Goal: Transaction & Acquisition: Purchase product/service

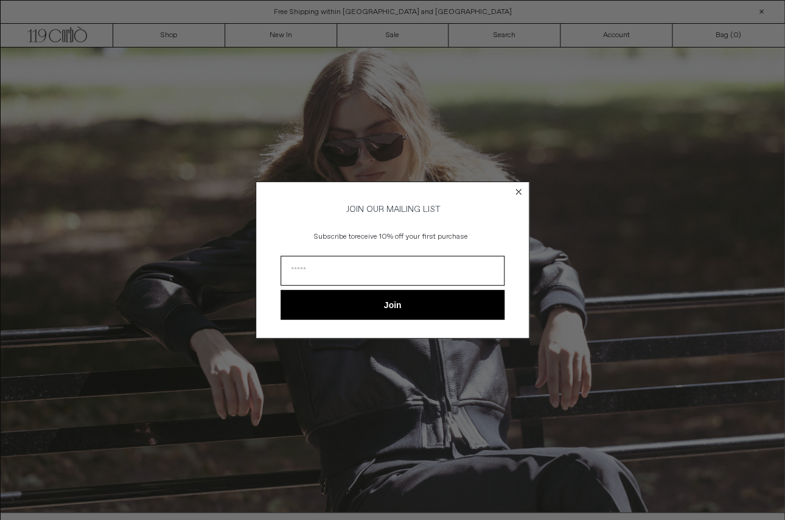
click at [520, 189] on circle "Close dialog" at bounding box center [519, 192] width 12 height 12
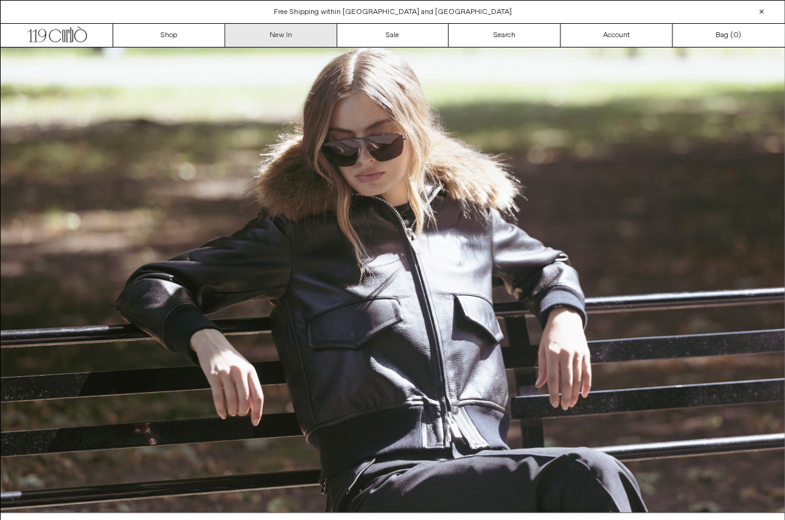
click at [287, 32] on link "New In" at bounding box center [281, 35] width 112 height 23
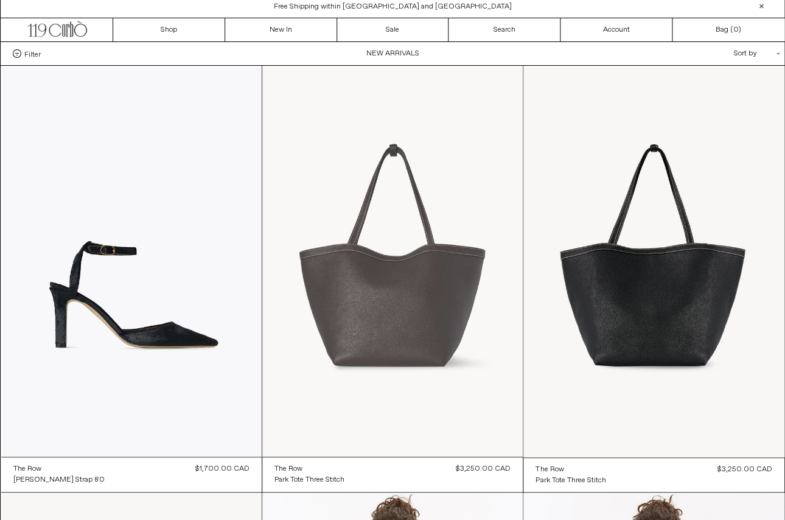
click at [410, 307] on at bounding box center [392, 261] width 261 height 391
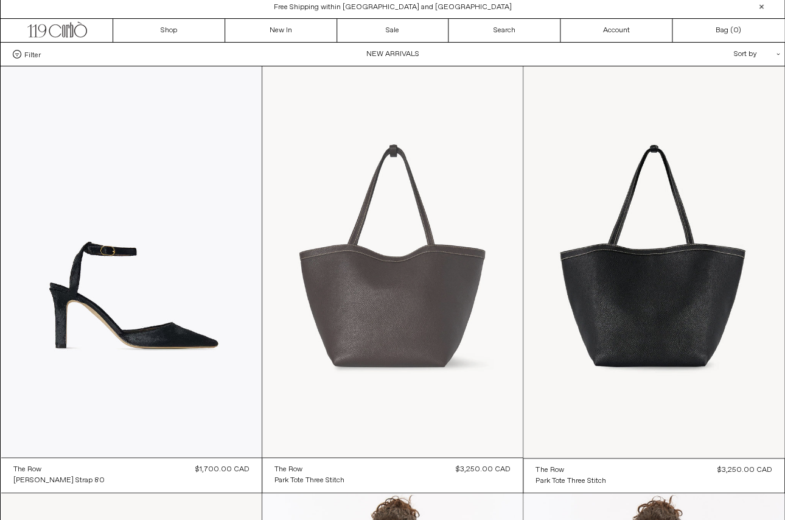
scroll to position [6, 0]
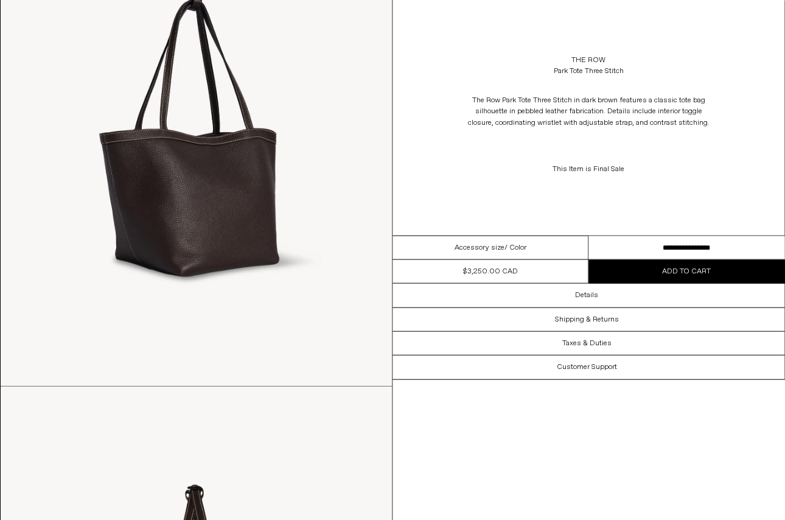
scroll to position [659, 0]
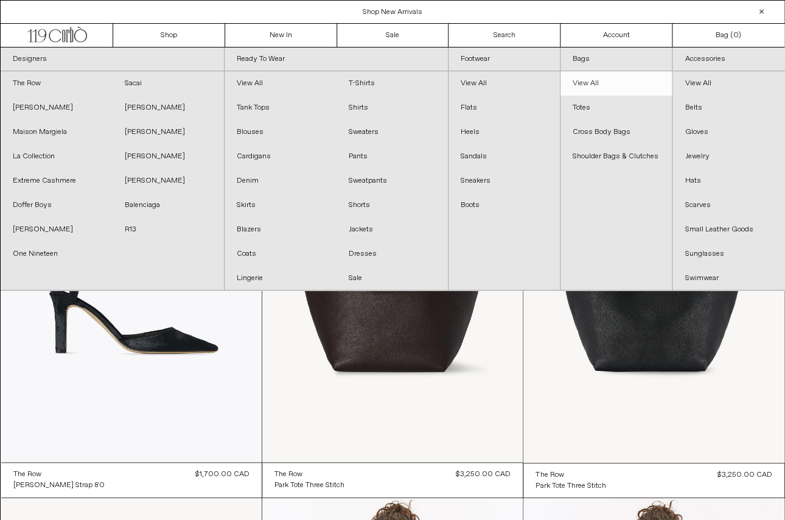
click at [587, 85] on link "View All" at bounding box center [616, 83] width 111 height 24
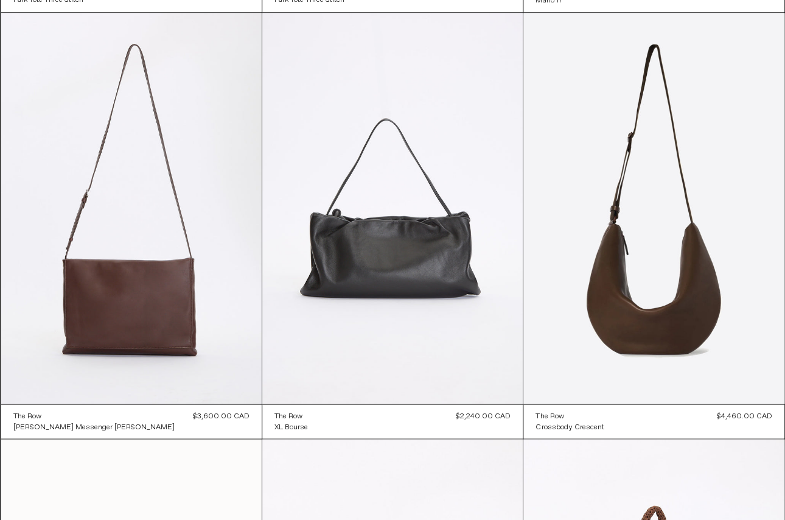
scroll to position [528, 0]
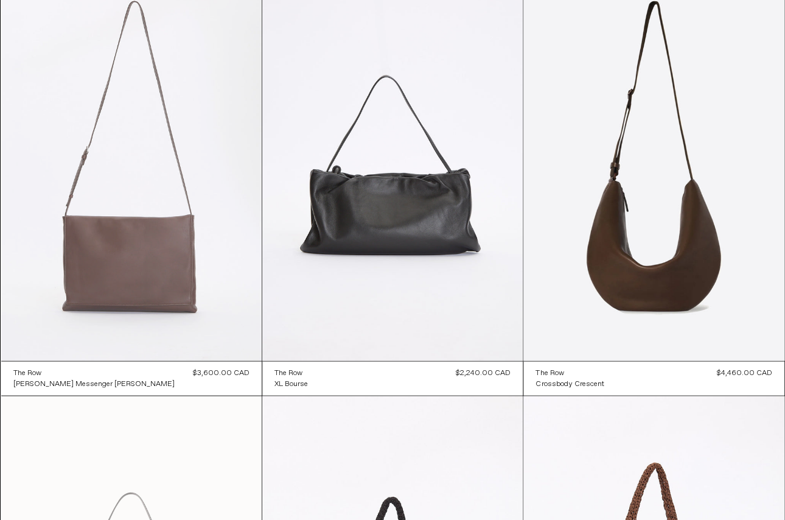
click at [119, 261] on at bounding box center [131, 165] width 261 height 391
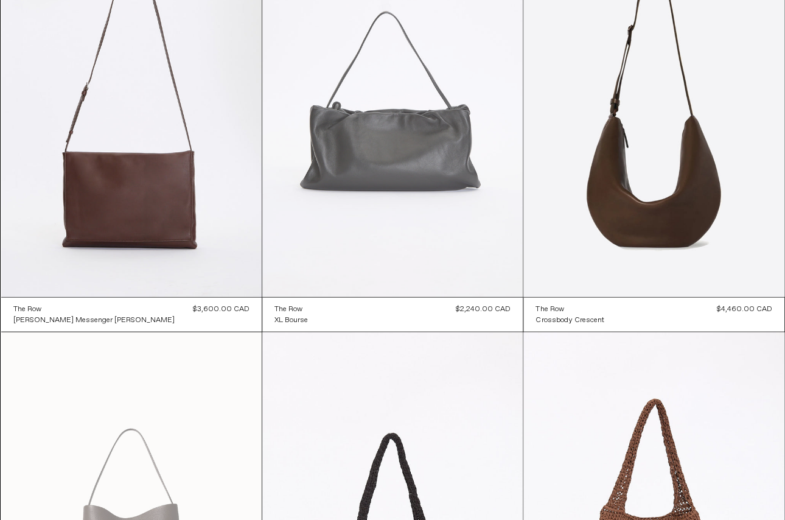
scroll to position [593, 0]
click at [358, 188] on at bounding box center [392, 100] width 261 height 391
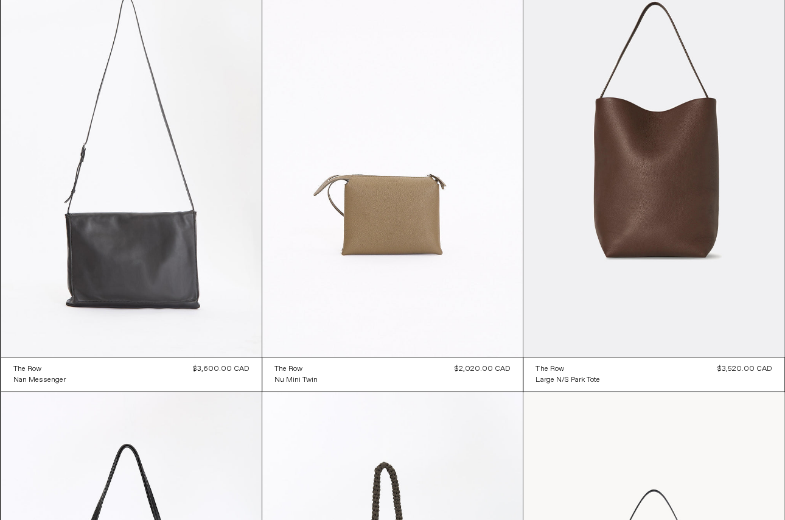
scroll to position [1387, 0]
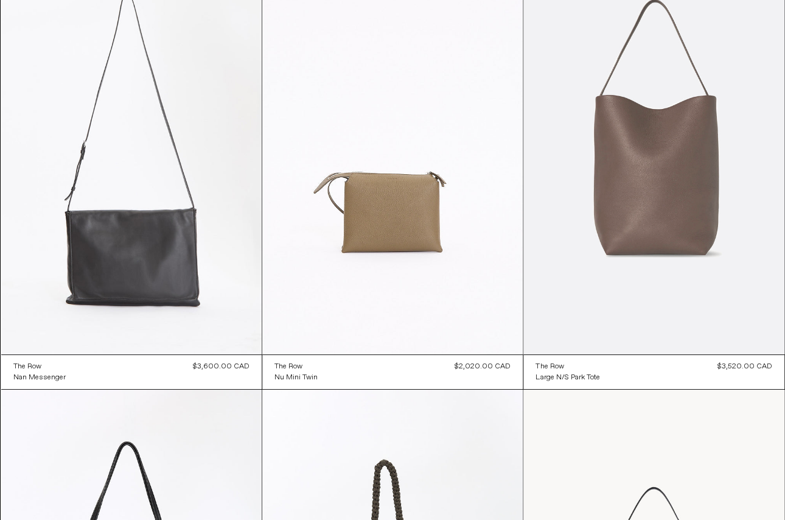
click at [634, 199] on at bounding box center [654, 158] width 261 height 391
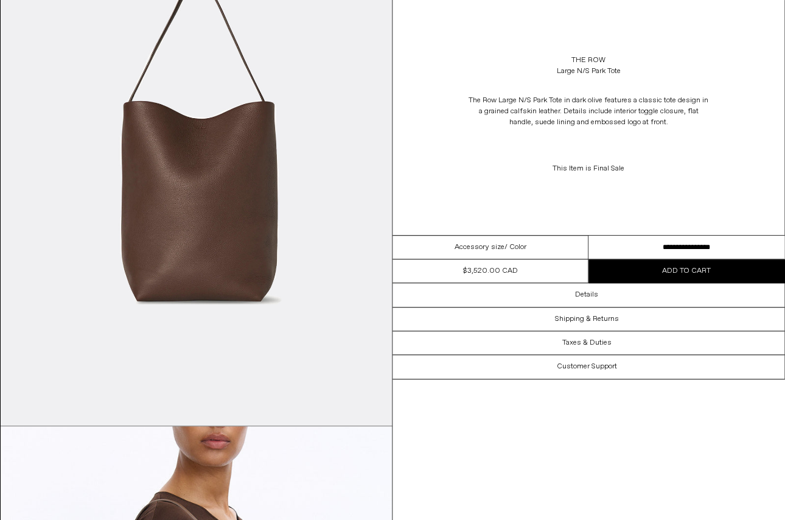
scroll to position [126, 0]
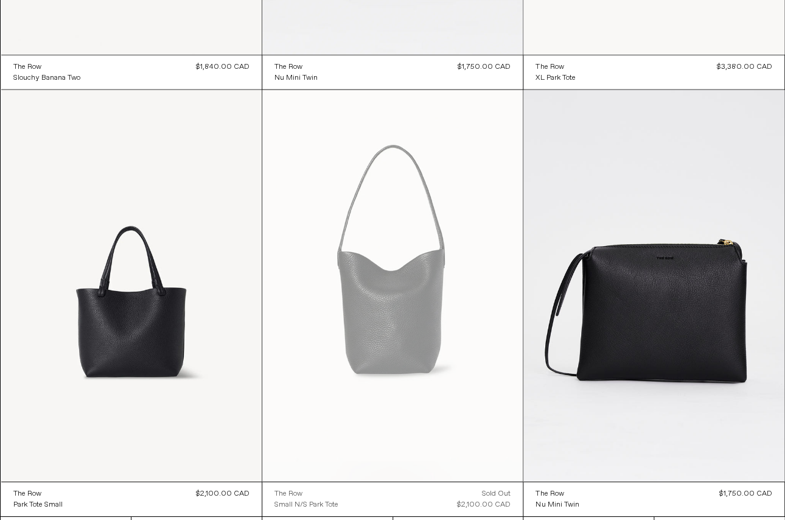
scroll to position [2586, 0]
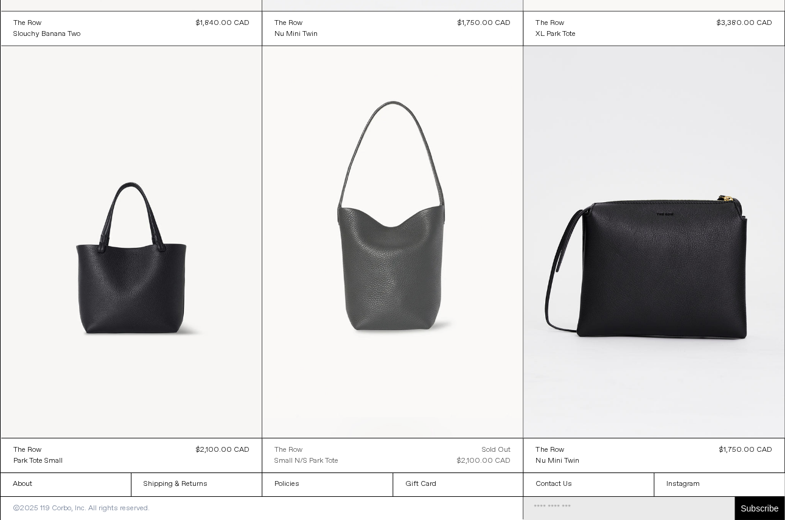
click at [489, 181] on at bounding box center [392, 241] width 261 height 391
